Goal: Find specific page/section: Find specific page/section

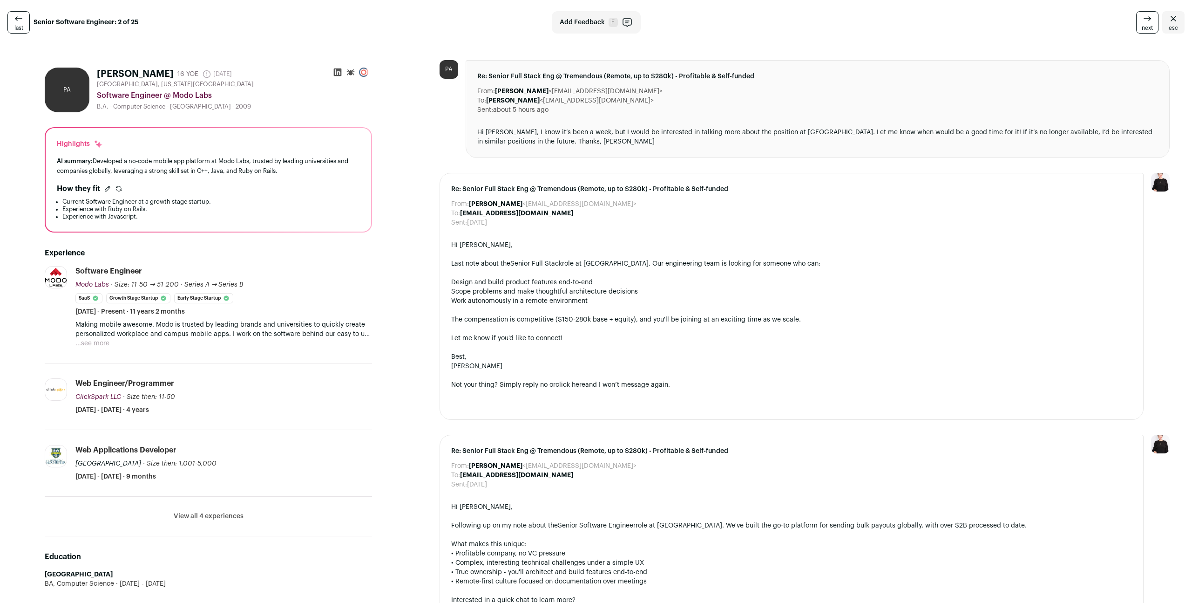
click at [170, 230] on div "**********" at bounding box center [209, 179] width 326 height 103
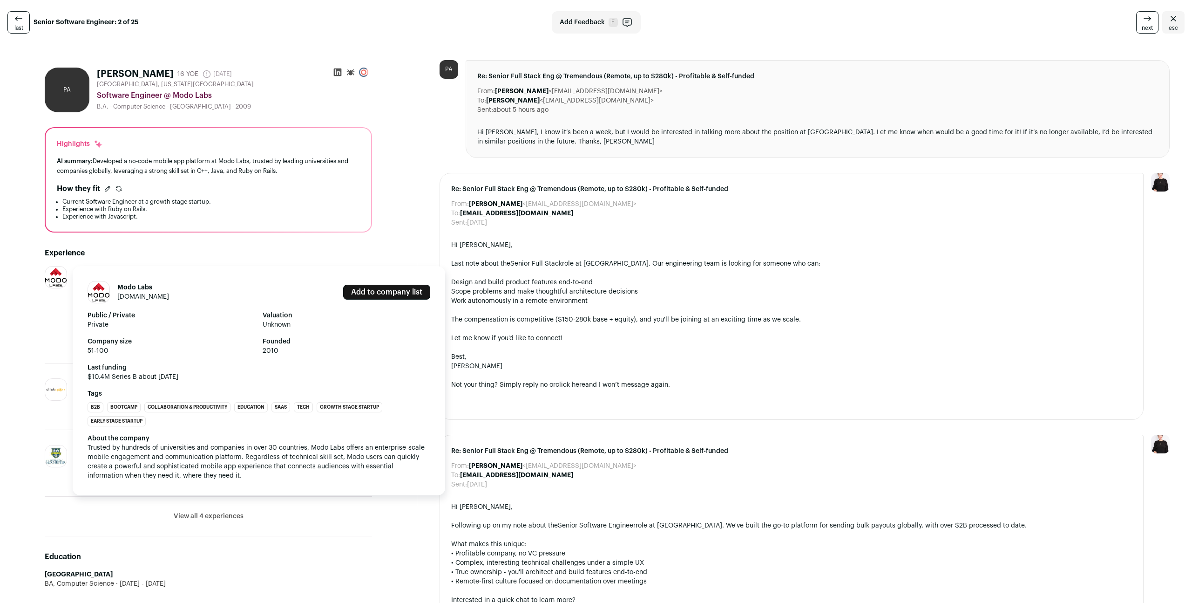
click at [140, 295] on link "modolabs.com" at bounding box center [143, 296] width 52 height 7
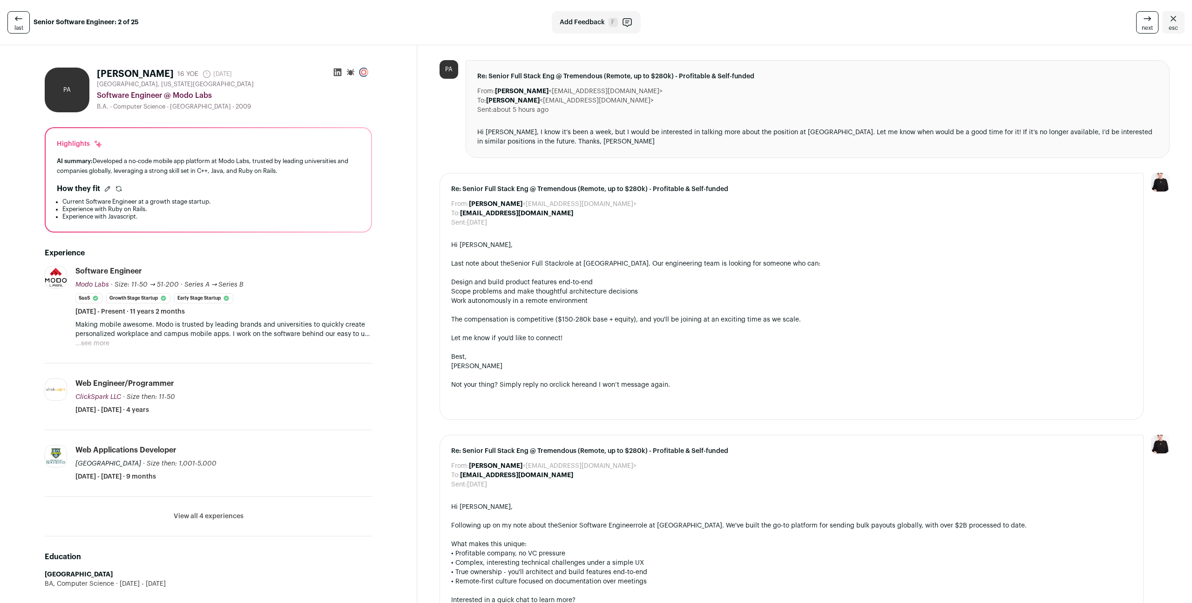
click at [1169, 30] on span "esc" at bounding box center [1173, 27] width 9 height 7
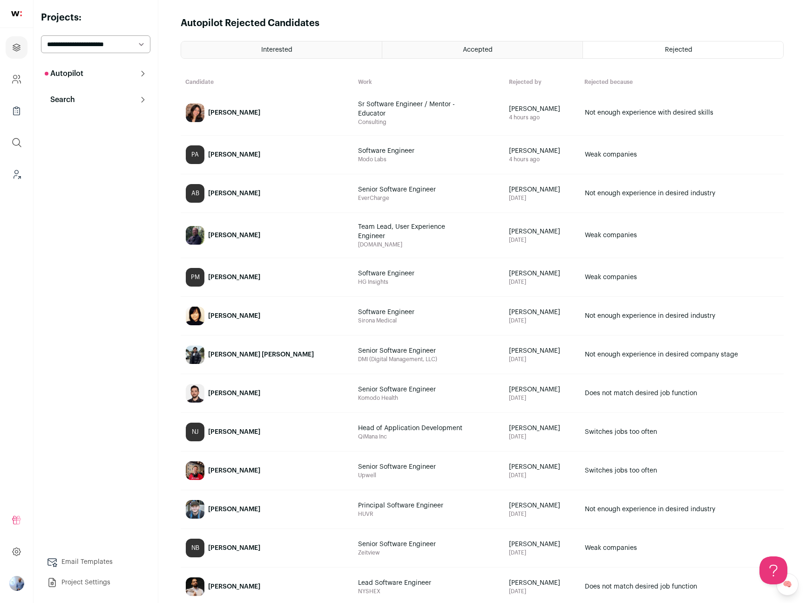
click at [92, 103] on button "Search" at bounding box center [95, 99] width 109 height 19
click at [108, 123] on link "Search" at bounding box center [95, 118] width 109 height 19
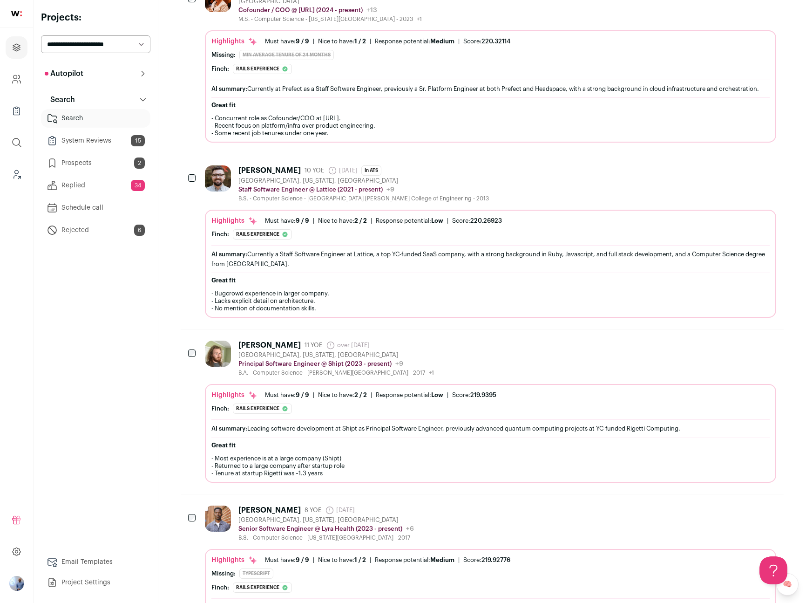
scroll to position [1392, 0]
